Goal: Information Seeking & Learning: Find specific fact

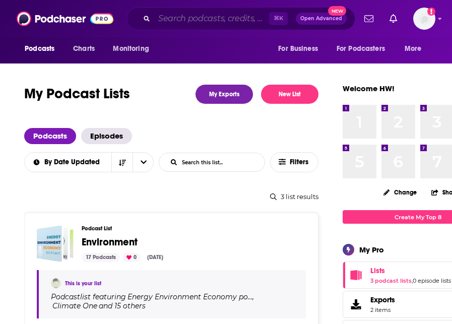
click at [258, 15] on input "Search podcasts, credits, & more..." at bounding box center [211, 19] width 115 height 16
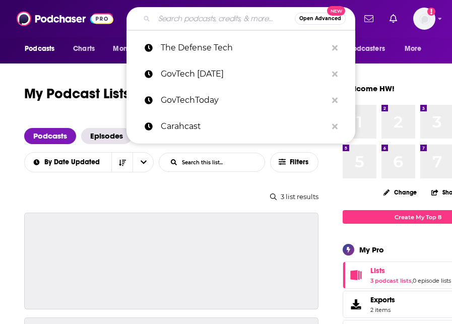
click at [189, 11] on input "Search podcasts, credits, & more..." at bounding box center [224, 19] width 141 height 16
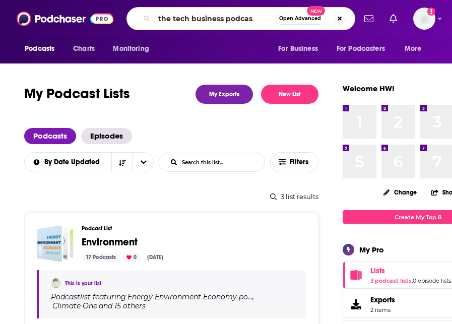
type input "the tech business podcast"
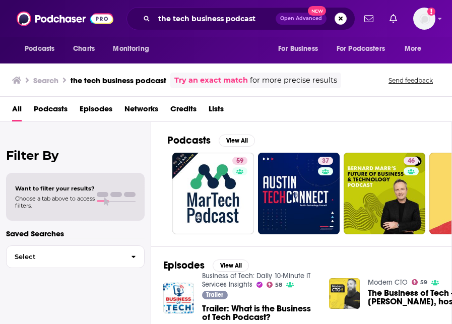
scroll to position [159, 0]
